Goal: Information Seeking & Learning: Check status

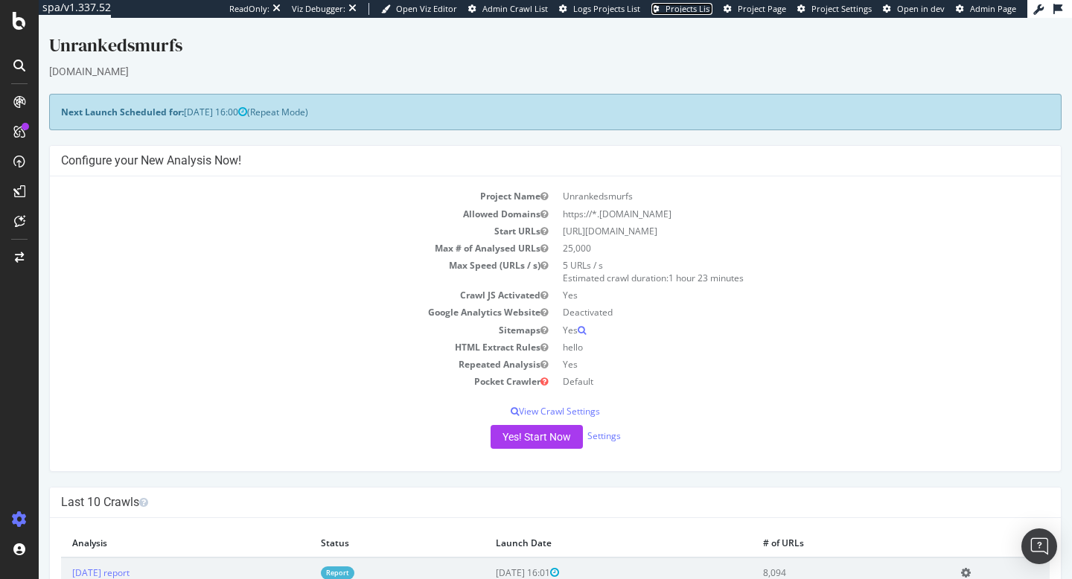
click at [678, 10] on span "Projects List" at bounding box center [689, 8] width 47 height 11
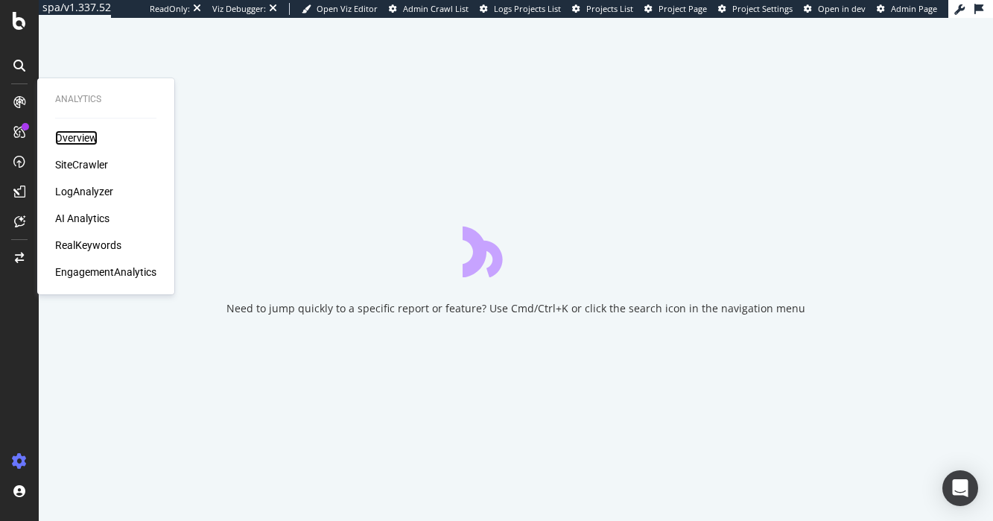
click at [68, 136] on div "Overview" at bounding box center [76, 137] width 42 height 15
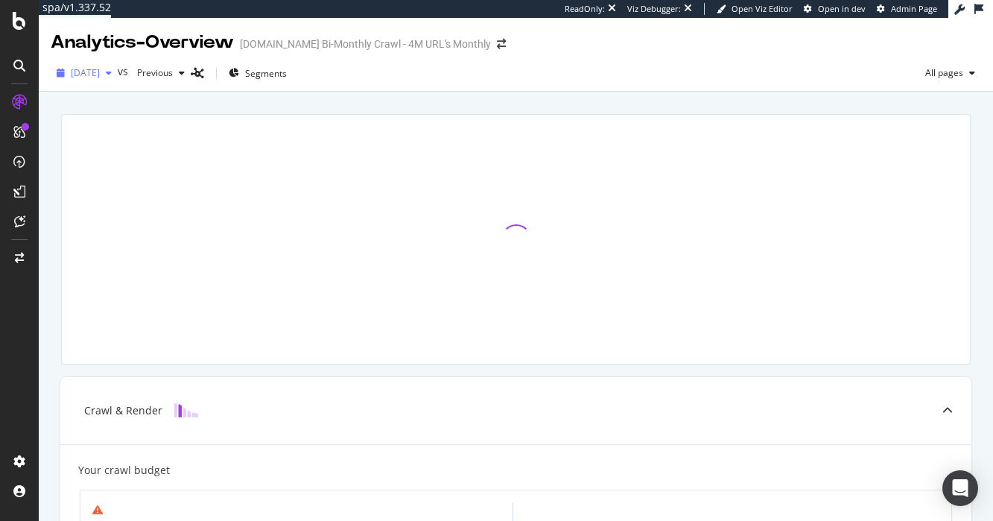
click at [118, 74] on div "button" at bounding box center [109, 73] width 18 height 9
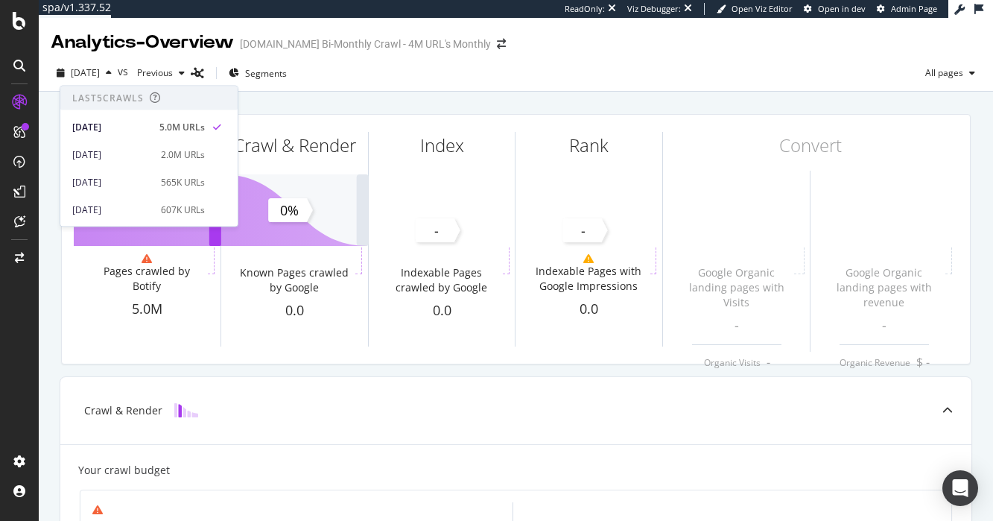
click at [357, 84] on div "2025 Feb. 10th vs Previous Segments All pages" at bounding box center [516, 76] width 954 height 30
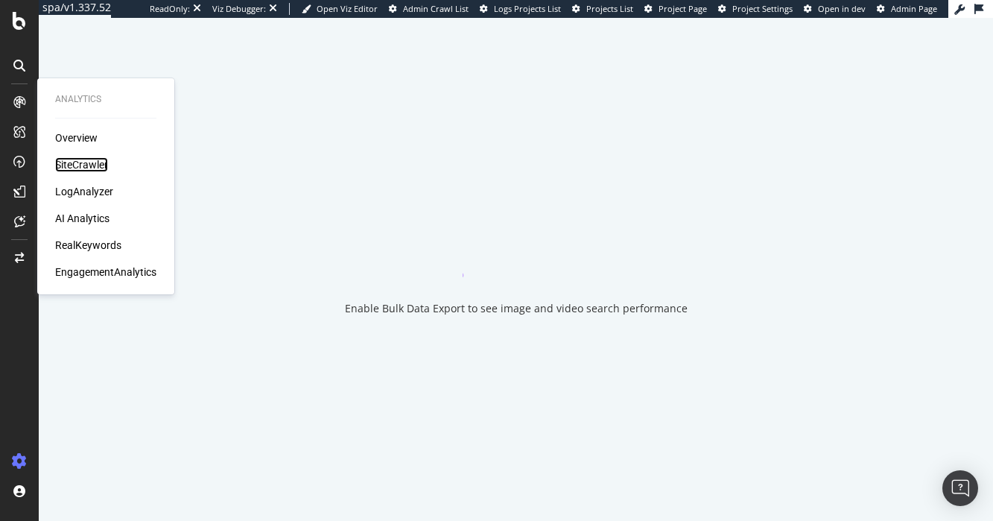
click at [68, 163] on div "SiteCrawler" at bounding box center [81, 164] width 53 height 15
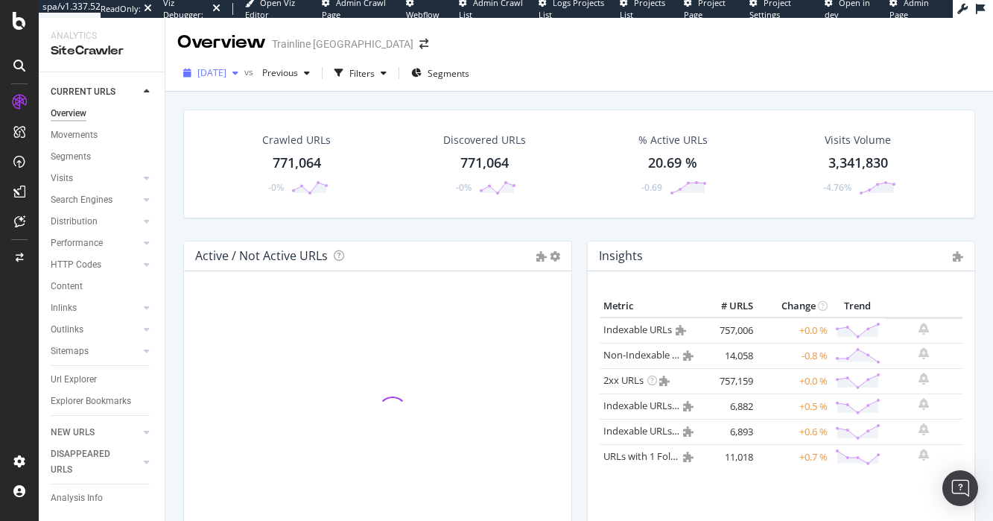
click at [226, 77] on span "2024 Sep. 5th" at bounding box center [211, 72] width 29 height 13
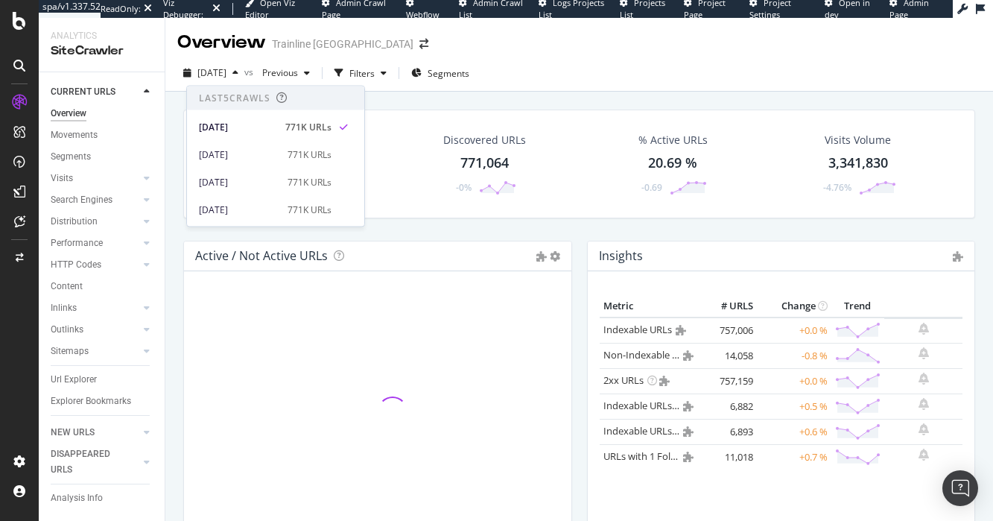
click at [530, 64] on div "2024 Sep. 5th vs Previous Filters Segments" at bounding box center [578, 76] width 827 height 30
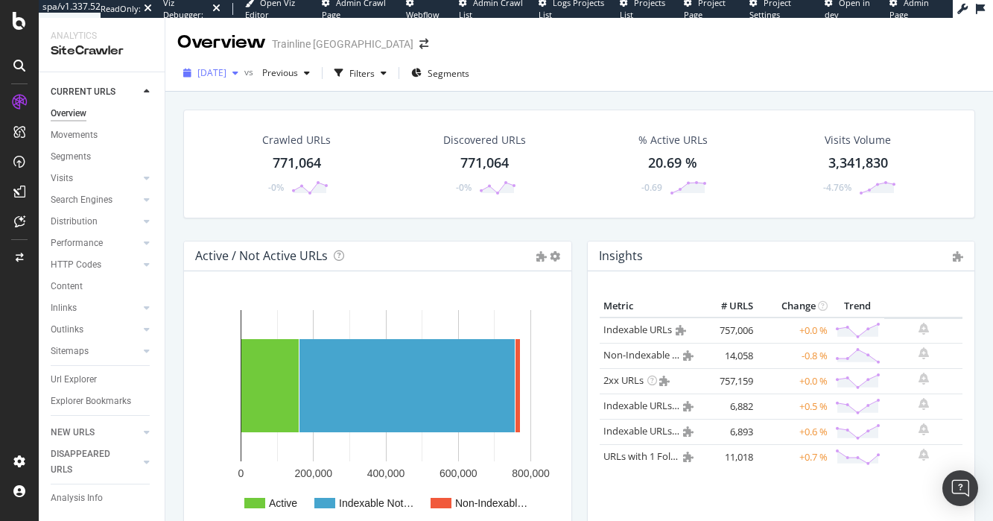
click at [226, 76] on span "2024 Sep. 5th" at bounding box center [211, 72] width 29 height 13
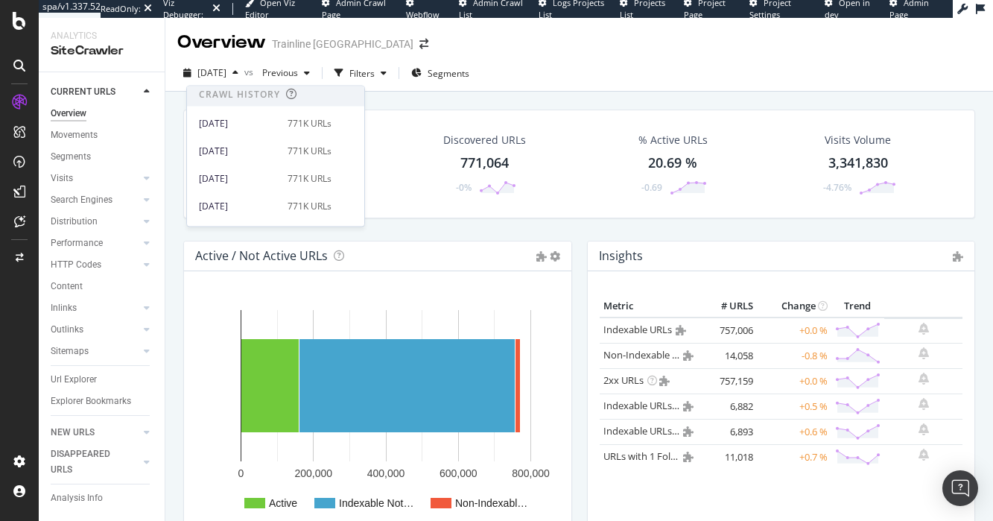
scroll to position [68, 0]
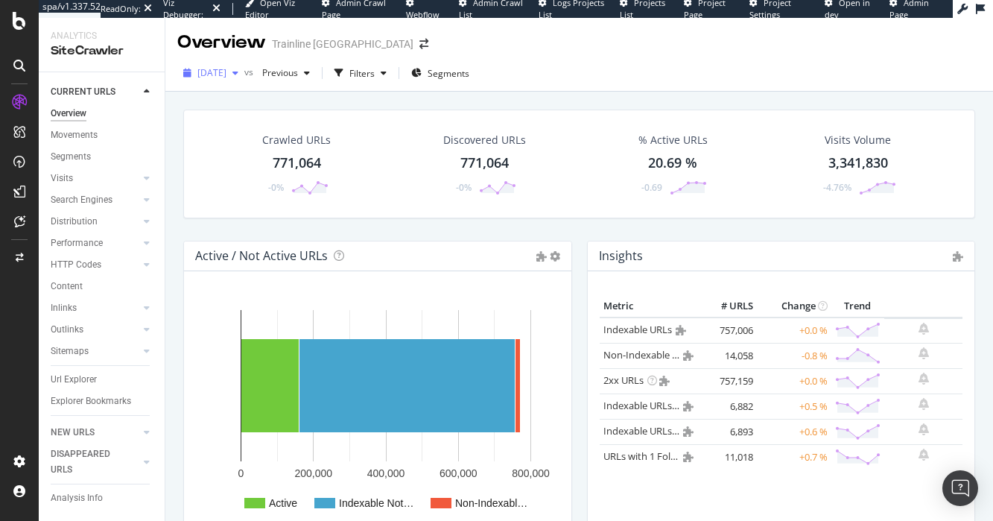
click at [214, 74] on span "2024 Sep. 5th" at bounding box center [211, 72] width 29 height 13
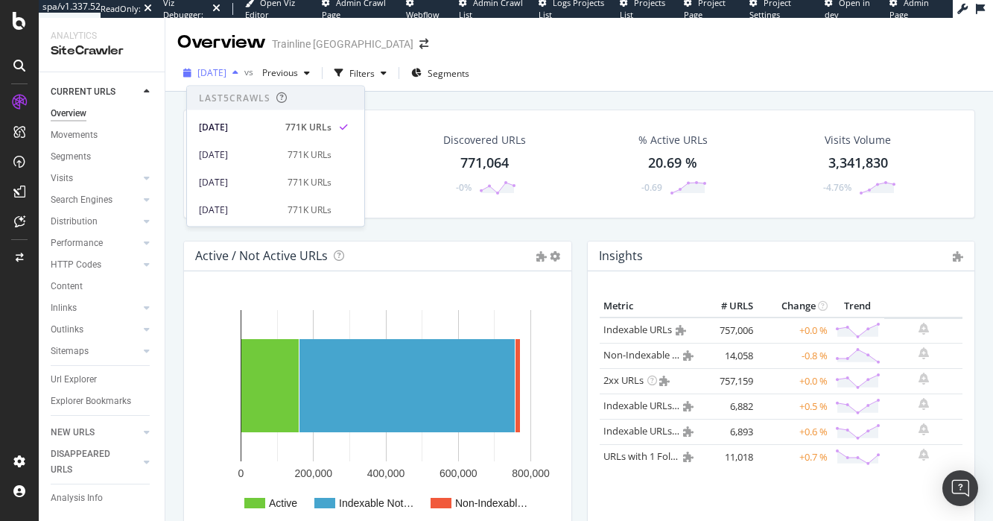
click at [219, 74] on span "2024 Sep. 5th" at bounding box center [211, 72] width 29 height 13
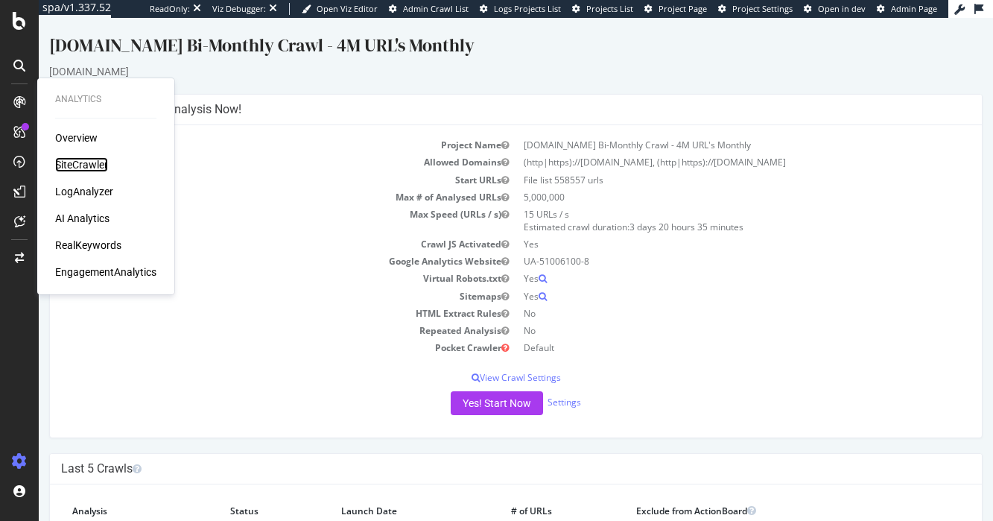
click at [69, 162] on div "SiteCrawler" at bounding box center [81, 164] width 53 height 15
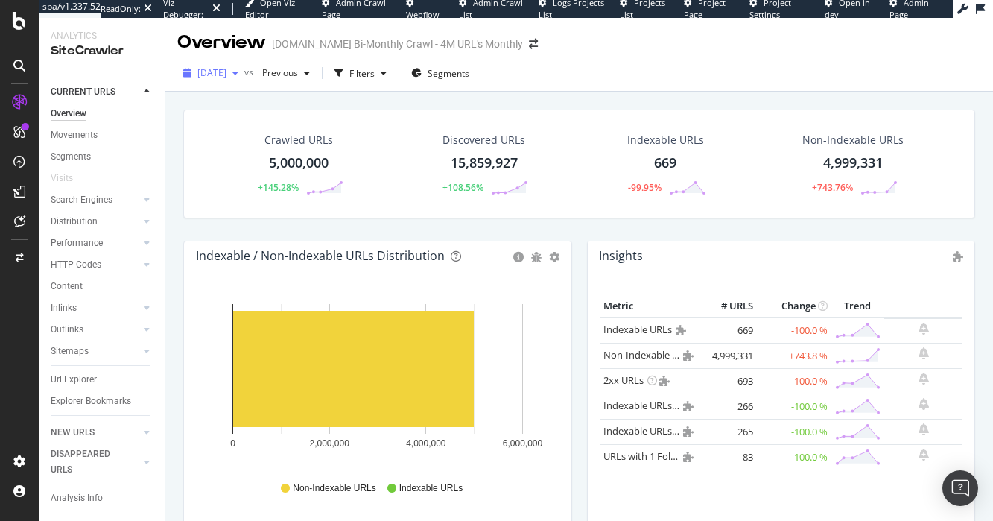
click at [226, 74] on span "2025 Feb. 10th" at bounding box center [211, 72] width 29 height 13
